Goal: Transaction & Acquisition: Purchase product/service

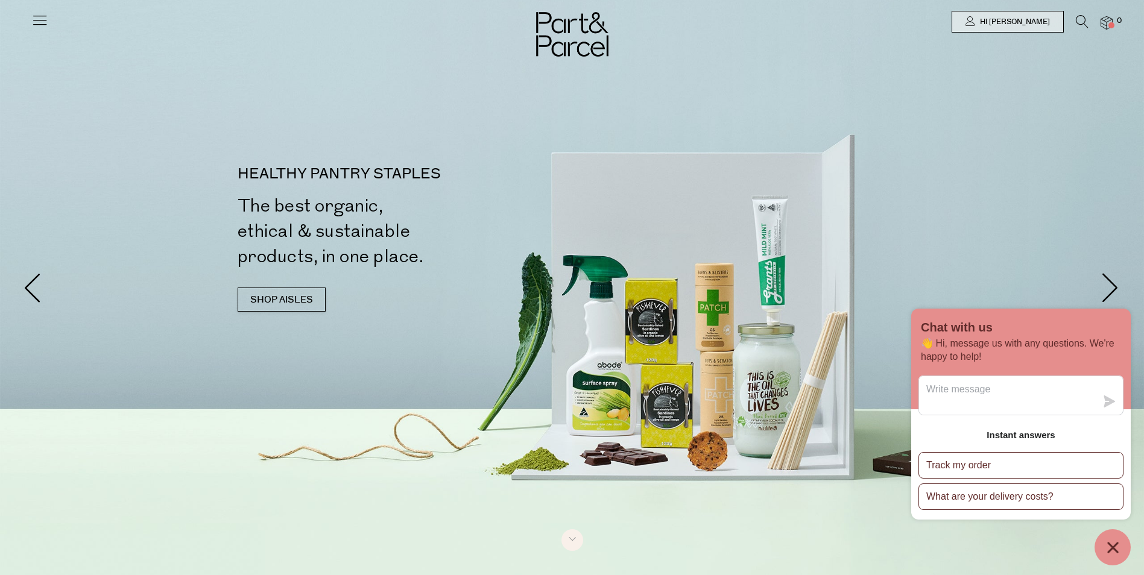
click at [42, 23] on icon at bounding box center [39, 19] width 17 height 17
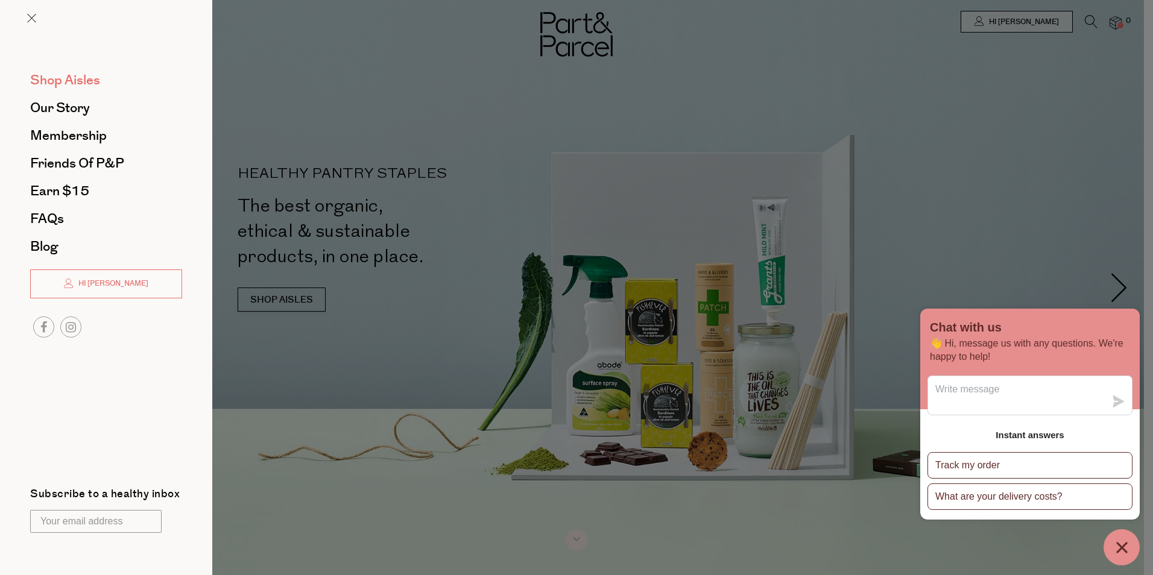
click at [72, 76] on span "Shop Aisles" at bounding box center [65, 80] width 70 height 19
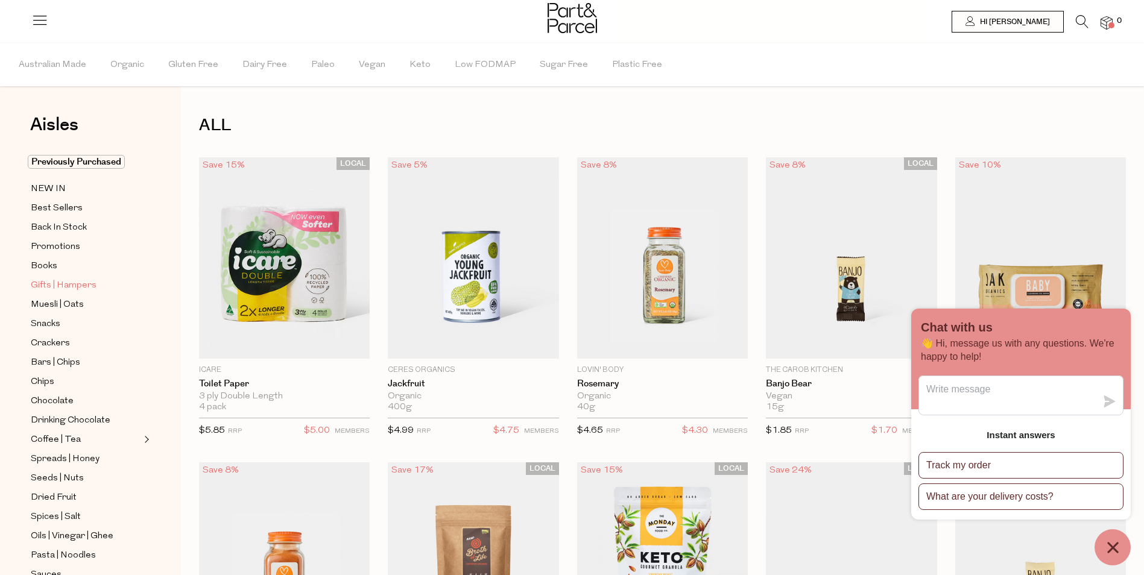
click at [57, 280] on span "Gifts | Hampers" at bounding box center [64, 286] width 66 height 14
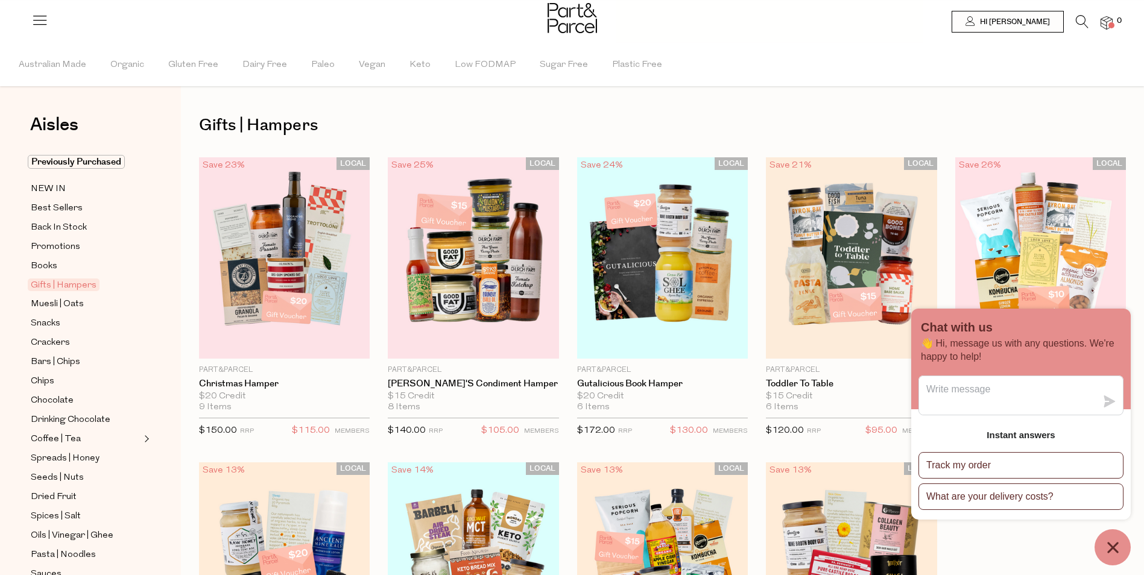
click at [1106, 549] on icon "Chat window" at bounding box center [1112, 547] width 19 height 19
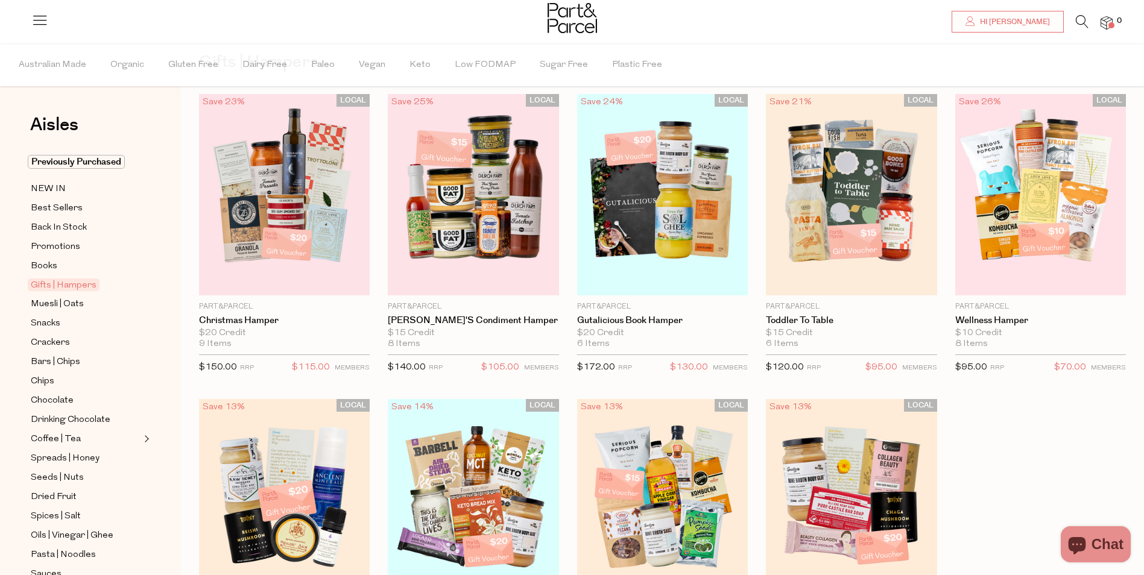
scroll to position [60, 0]
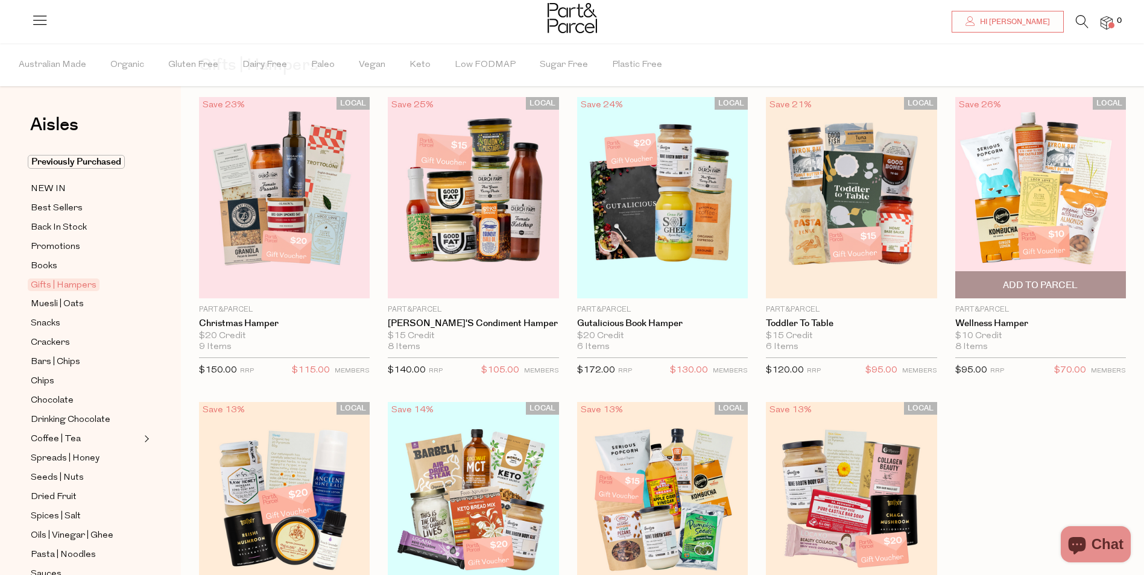
click at [1059, 175] on img at bounding box center [1040, 198] width 171 height 202
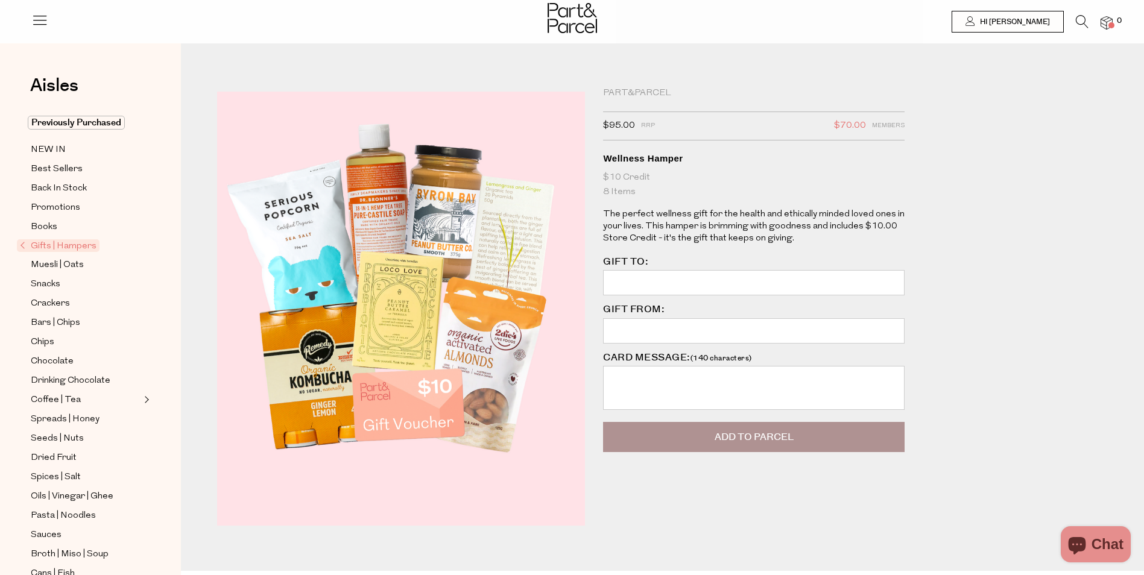
click at [641, 278] on input "GIFT TO:" at bounding box center [753, 282] width 301 height 25
click at [1061, 292] on div "Part&Parcel $95.00 RRP $70.00 Members Available: In Stock Wellness Hamper $10 C…" at bounding box center [671, 325] width 927 height 491
click at [51, 202] on span "Promotions" at bounding box center [55, 208] width 49 height 14
